Goal: Task Accomplishment & Management: Manage account settings

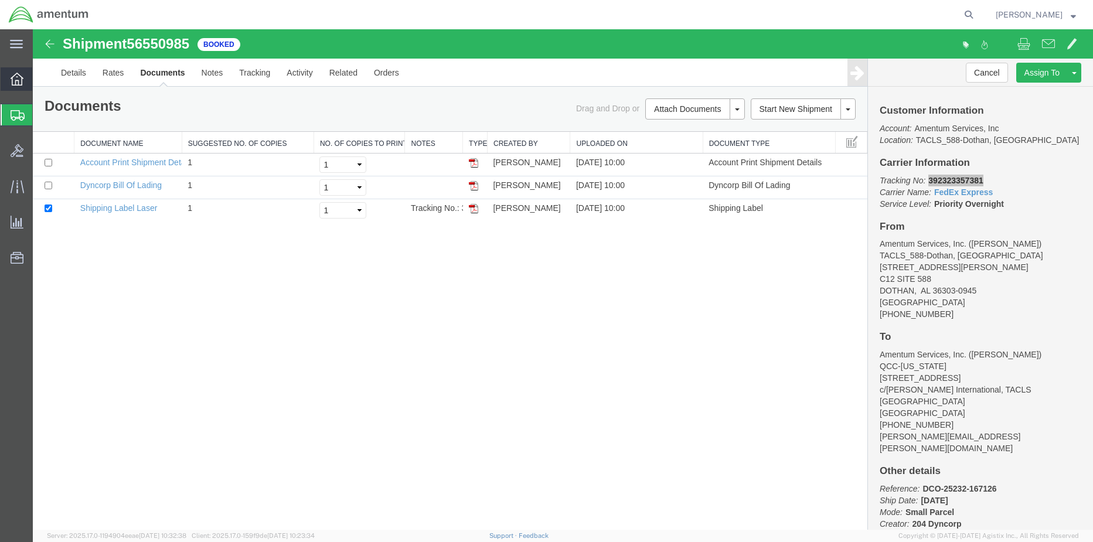
click at [6, 81] on div at bounding box center [17, 78] width 33 height 23
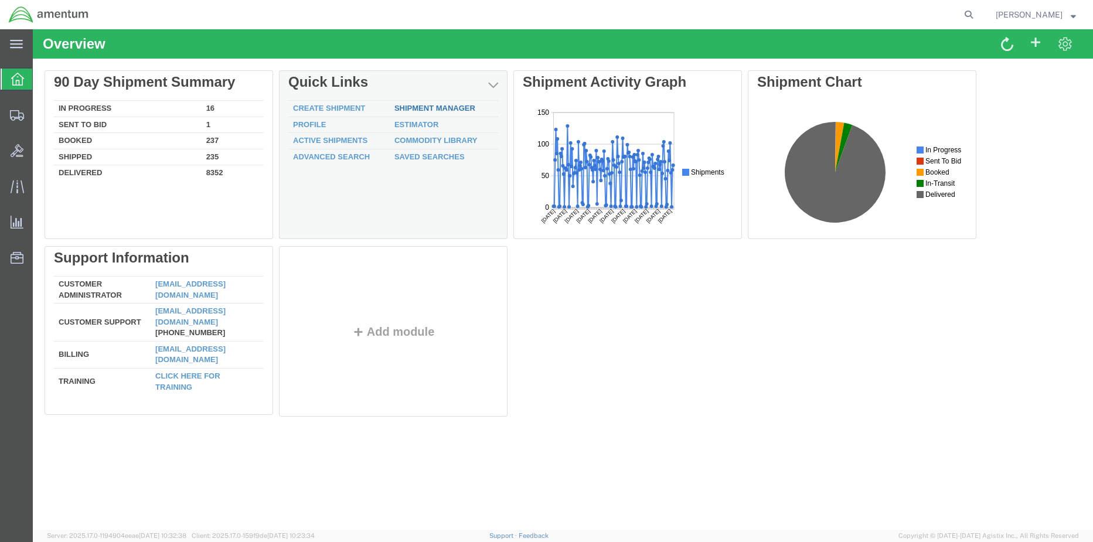
click at [431, 110] on div "Delete 90 Day Shipment Summary In Progress 16 Sent To Bid 1 Booked 237 Shipped …" at bounding box center [563, 246] width 1036 height 352
click at [431, 108] on link "Shipment Manager" at bounding box center [434, 108] width 81 height 9
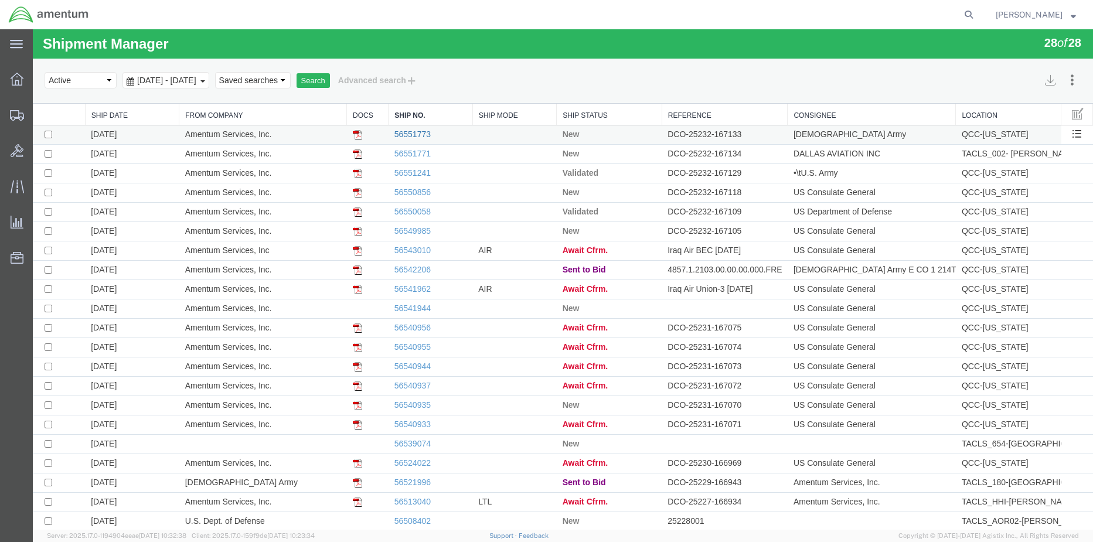
click at [406, 134] on link "56551773" at bounding box center [412, 133] width 36 height 9
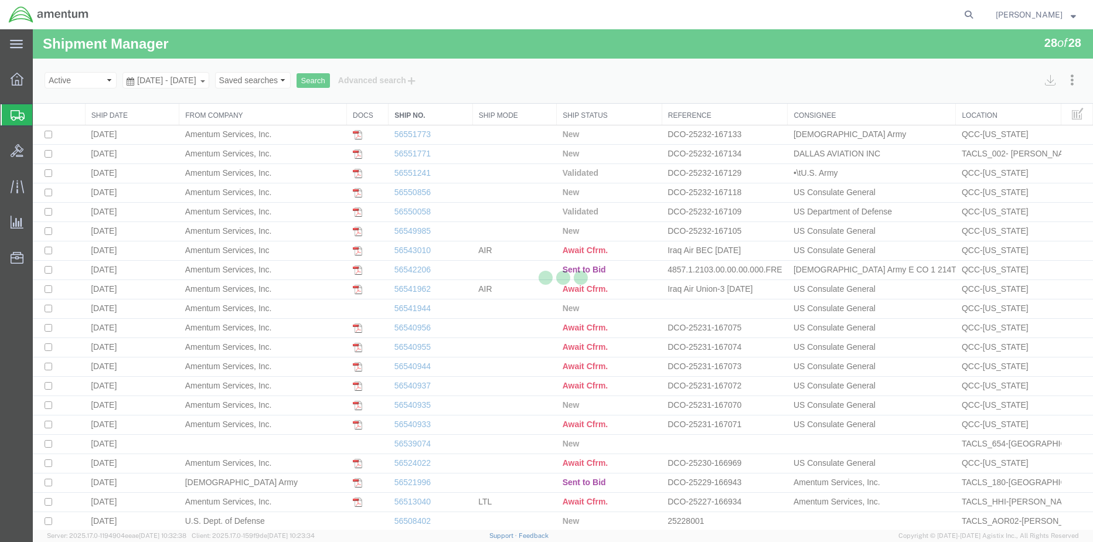
select select "42668"
select select "42679"
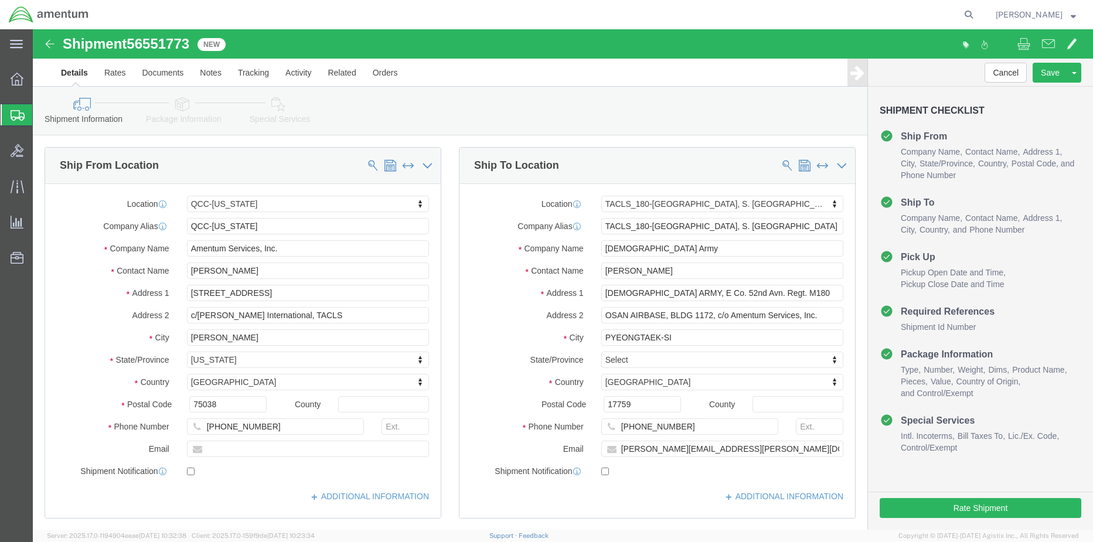
click icon
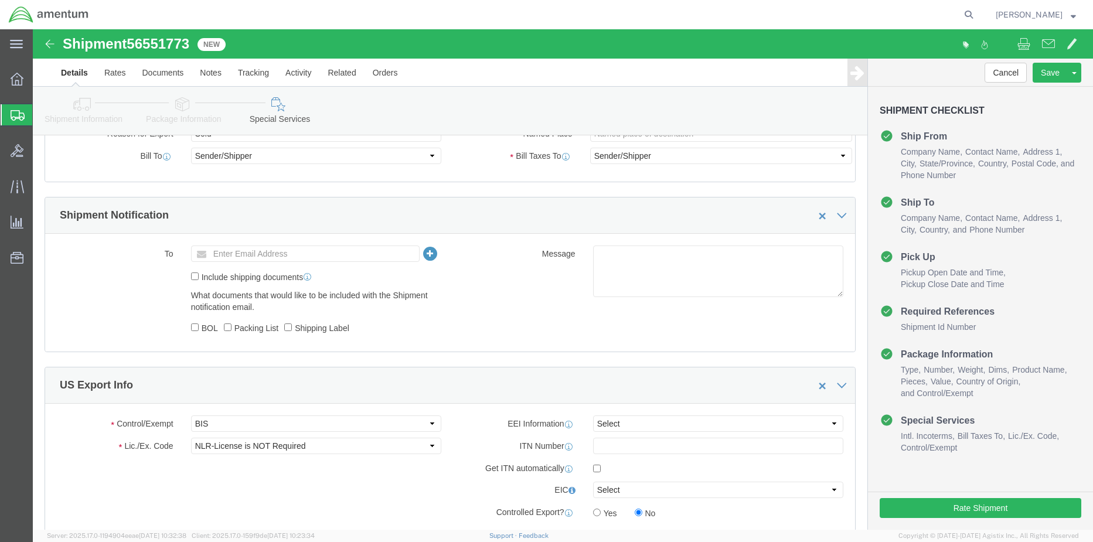
scroll to position [762, 0]
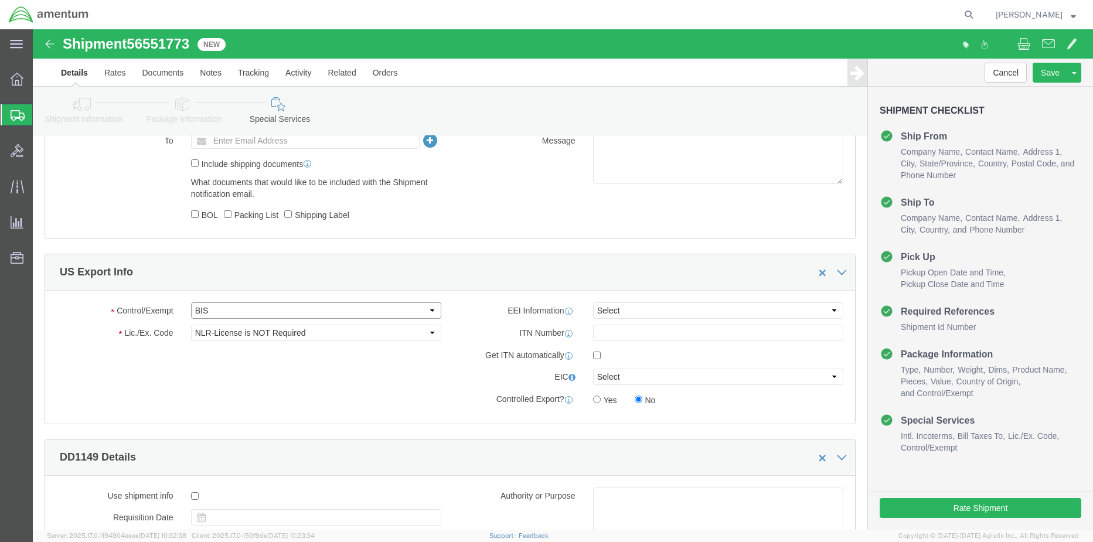
click select "Select ATF BIS DEA EPA FDA FTR ITAR OFAC Other (OPA)"
select select "FTR"
click select "Select ATF BIS DEA EPA FDA FTR ITAR OFAC Other (OPA)"
click select "Select 30.2(d)(2) 30.36 30.37(a) 30.37(f) 30.37(g) 30.37(h) 30.37(i) 30.37(j) 3…"
select select "30.37(a)"
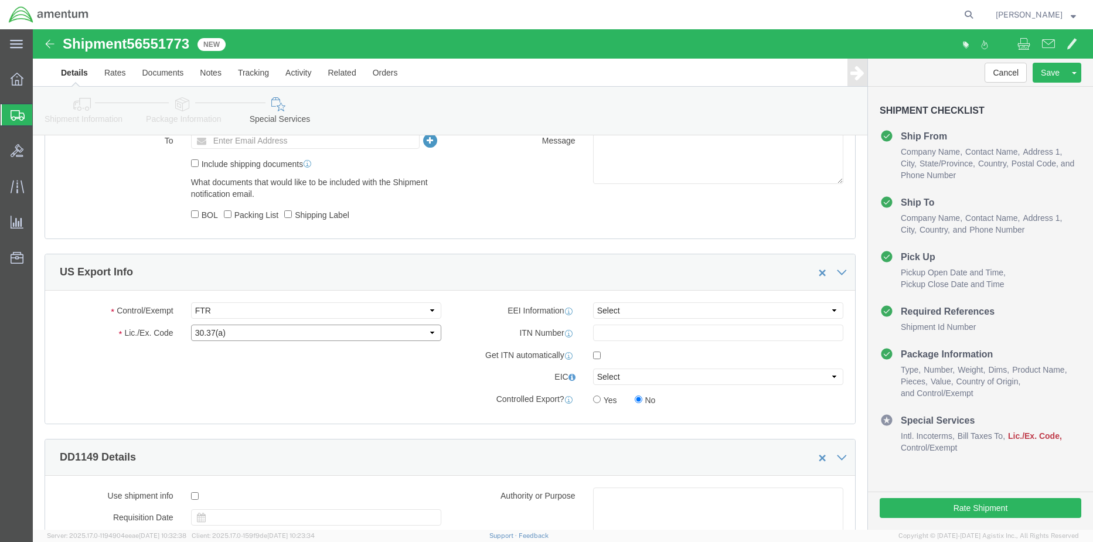
click select "Select 30.2(d)(2) 30.36 30.37(a) 30.37(f) 30.37(g) 30.37(h) 30.37(i) 30.37(j) 3…"
click div "Control/Exempt Select ATF BIS DEA EPA FDA FTR ITAR OFAC Other (OPA) Lic./Ex. Co…"
click select "Select AES-Direct EEI Carrier File EEI EEI Exempt"
select select "EXEM"
click select "Select AES-Direct EEI Carrier File EEI EEI Exempt"
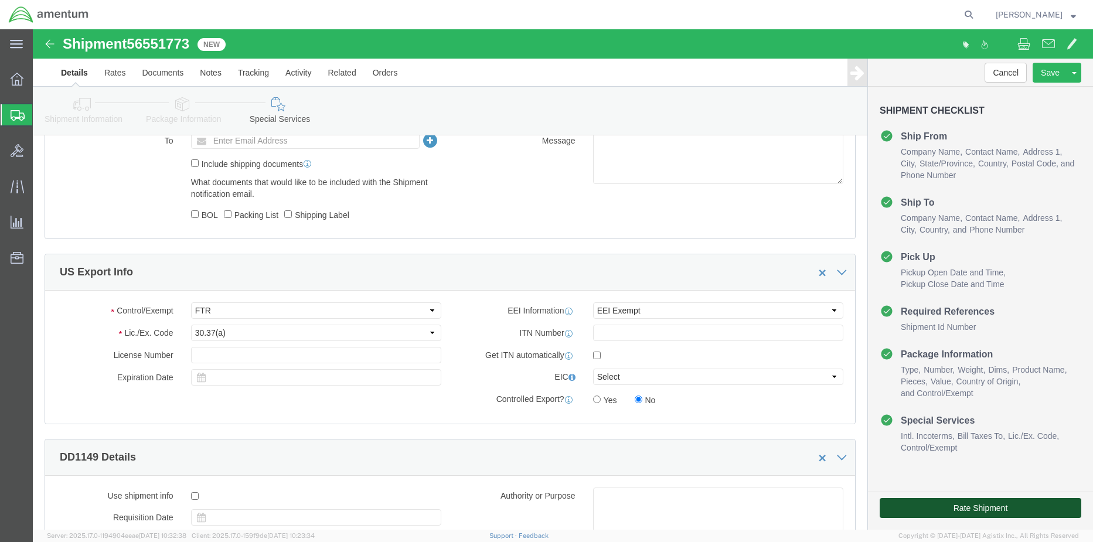
click button "Rate Shipment"
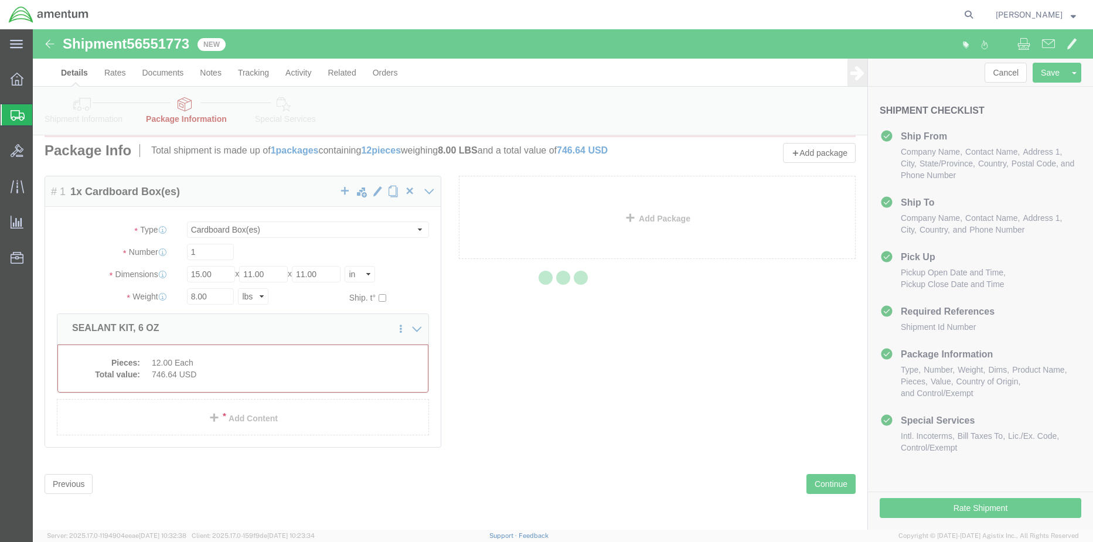
scroll to position [0, 0]
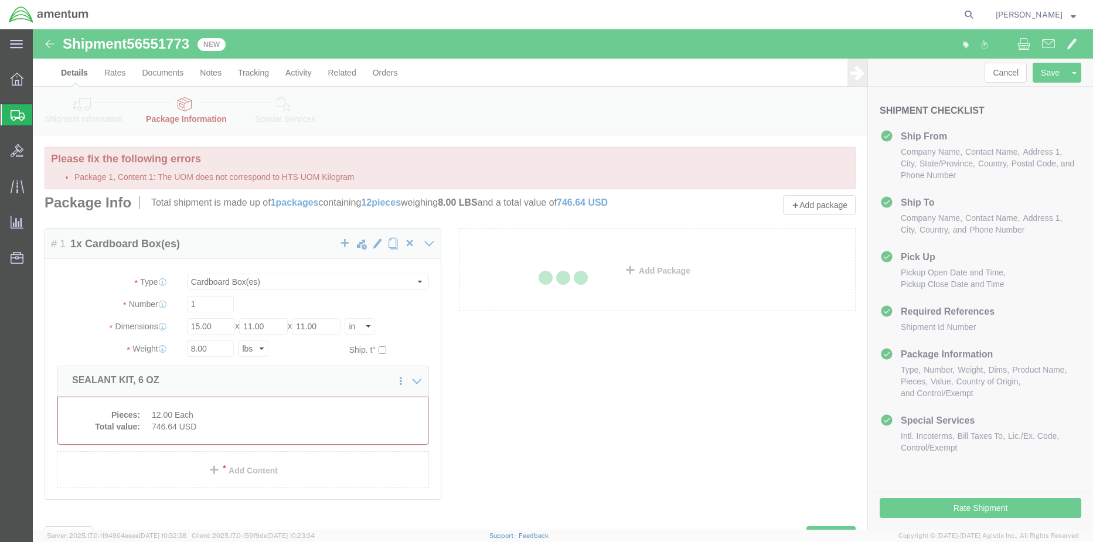
select select "CBOX"
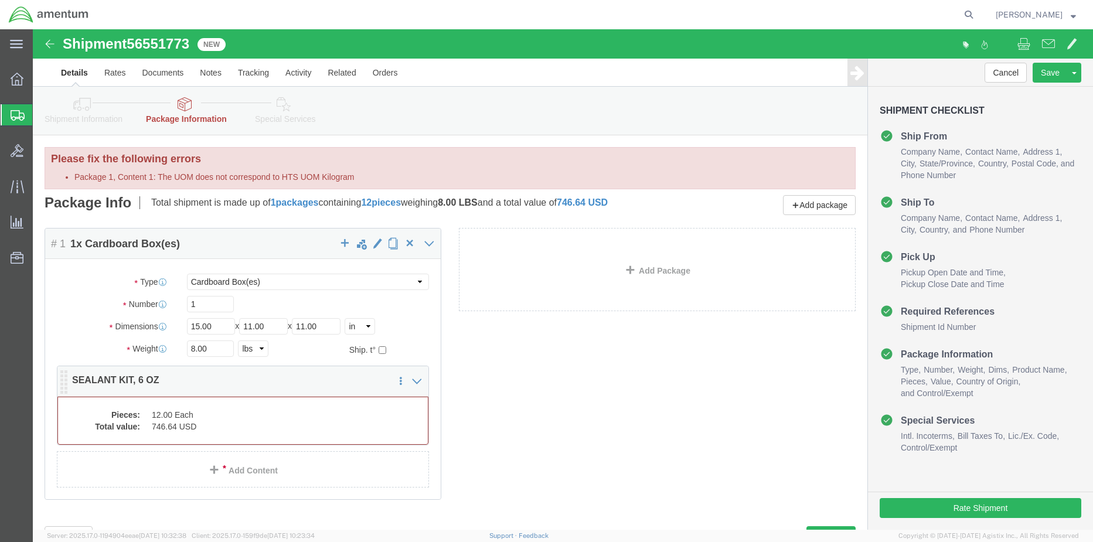
click div "Package Content # 1 1 x Cardboard Box(es) Package Type Select BCK Boxes Bale(s)…"
click dd "746.64 USD"
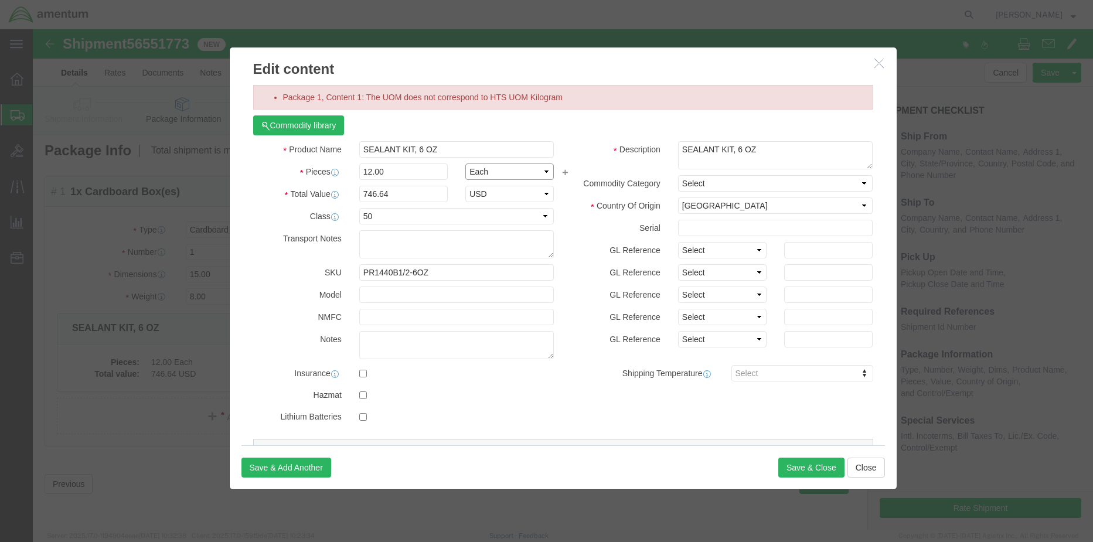
click select "Select Bag Barrels 100Board Feet Bottle Box Blister Pack Carats Can Capsule Car…"
select select "KGS"
click select "Select Bag Barrels 100Board Feet Bottle Box Blister Pack Carats Can Capsule Car…"
click button "Save & Close"
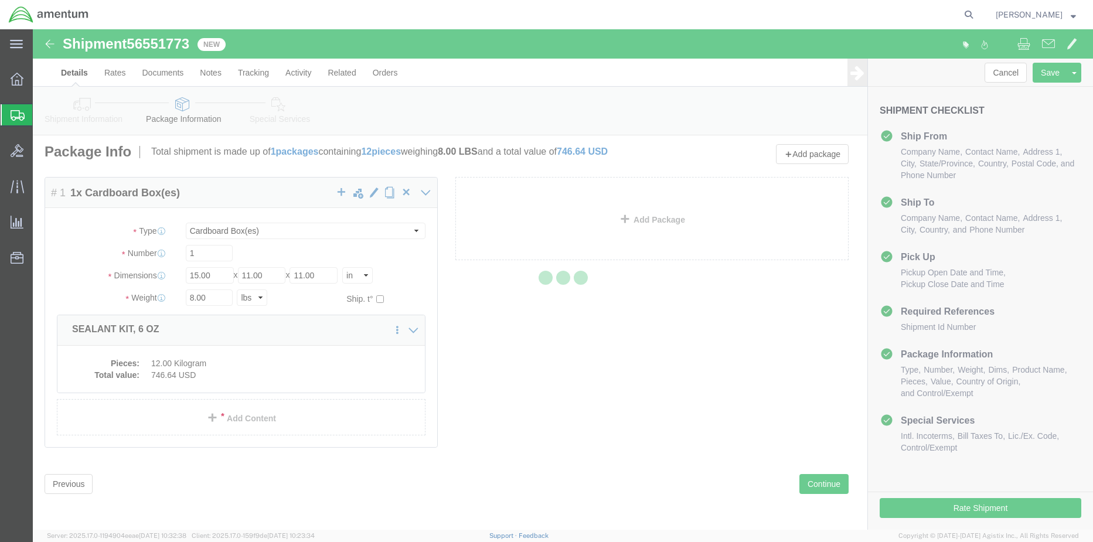
scroll to position [3, 0]
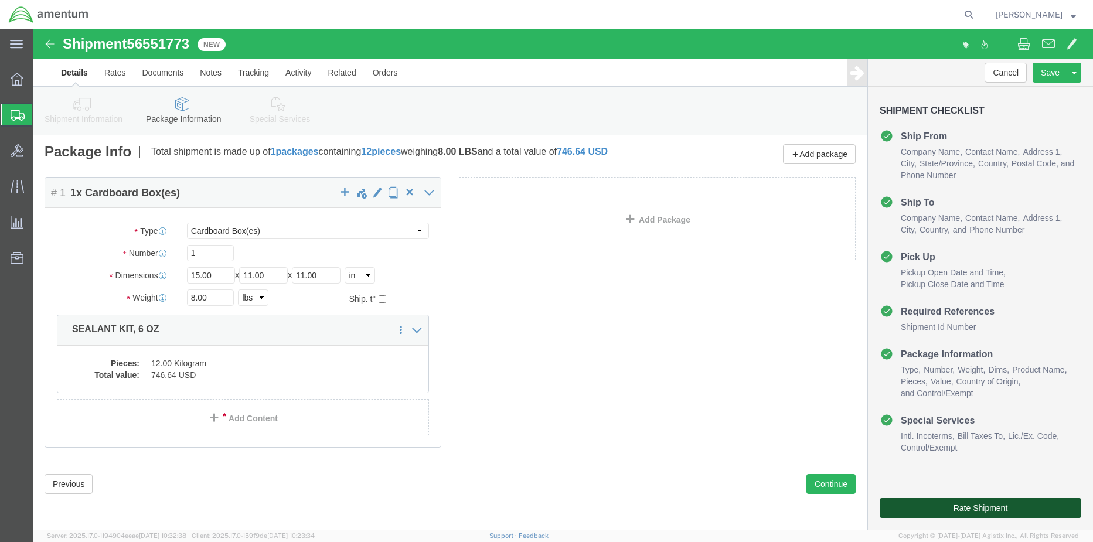
click button "Rate Shipment"
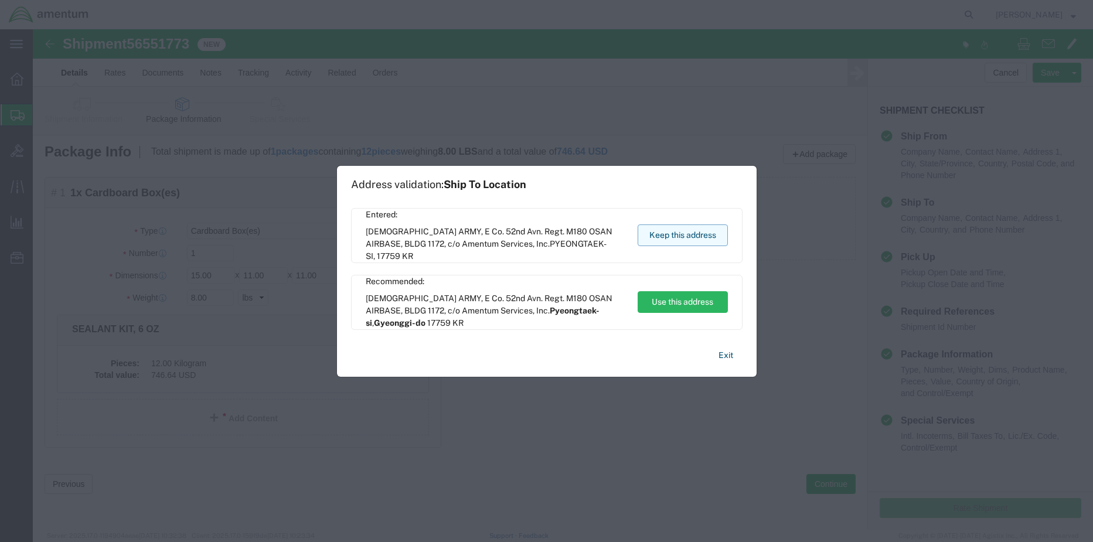
click at [673, 228] on button "Keep this address" at bounding box center [682, 235] width 90 height 22
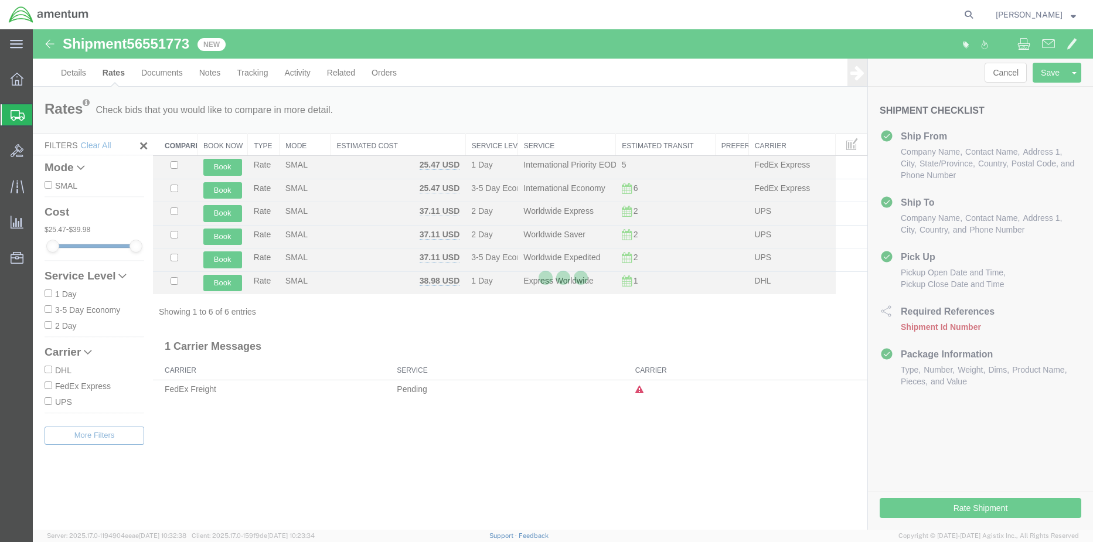
scroll to position [0, 0]
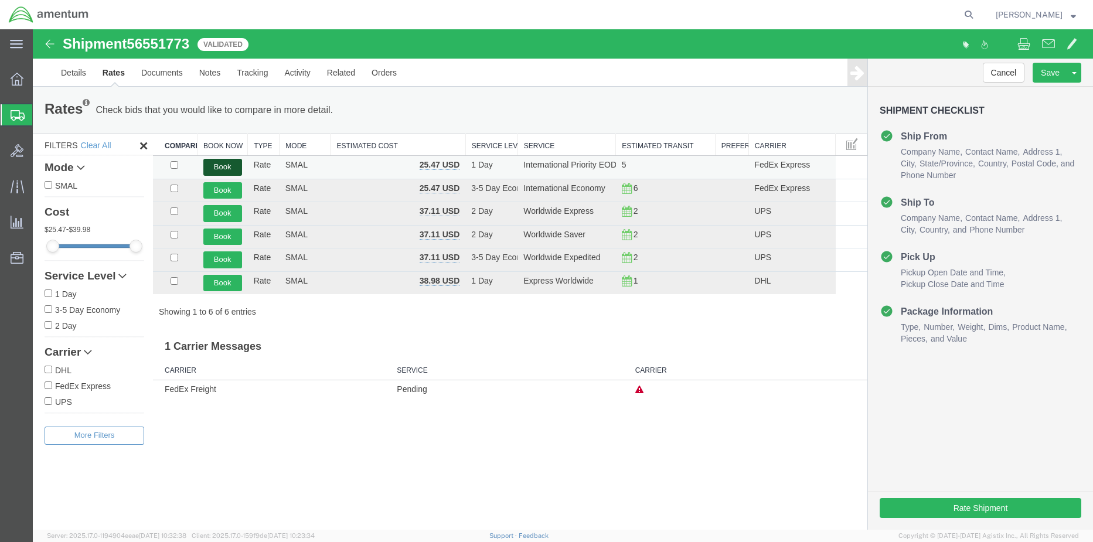
click at [227, 168] on button "Book" at bounding box center [222, 167] width 39 height 17
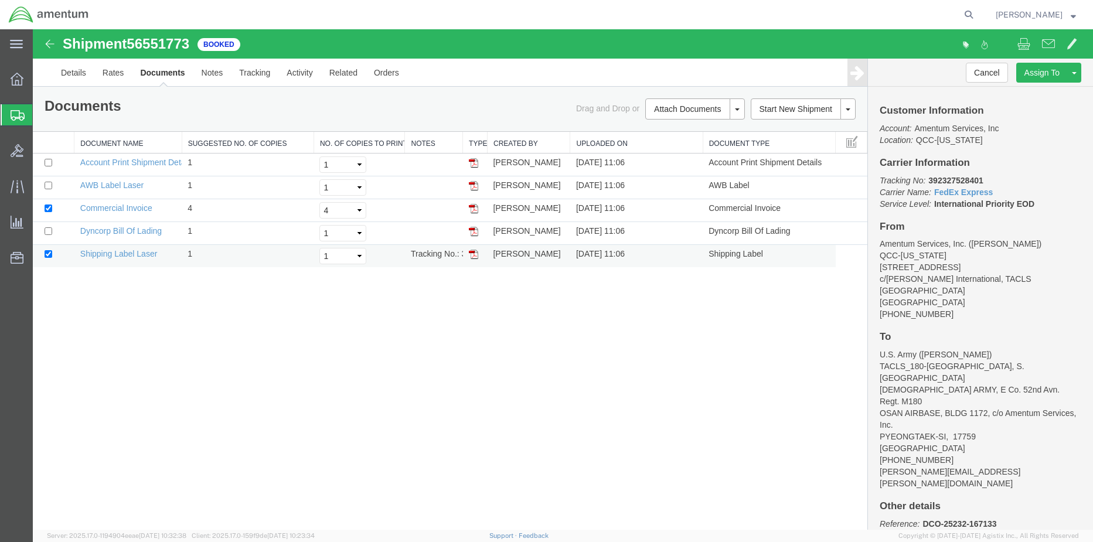
click at [472, 253] on img at bounding box center [473, 254] width 9 height 9
drag, startPoint x: 475, startPoint y: 185, endPoint x: 554, endPoint y: 192, distance: 79.4
click at [475, 185] on img at bounding box center [473, 185] width 9 height 9
